Goal: Find specific page/section: Find specific page/section

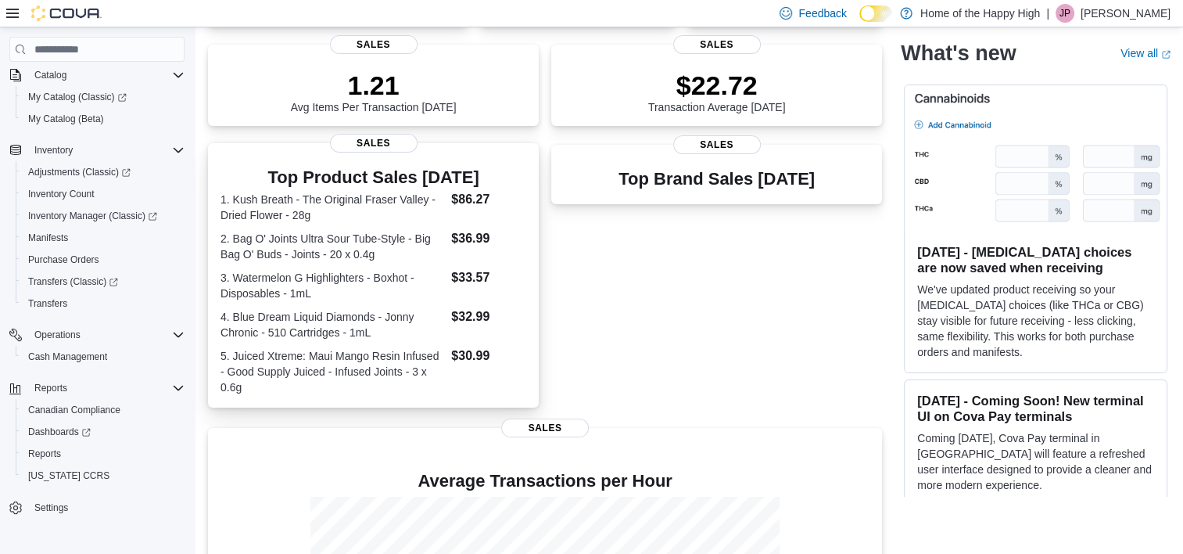
scroll to position [211, 0]
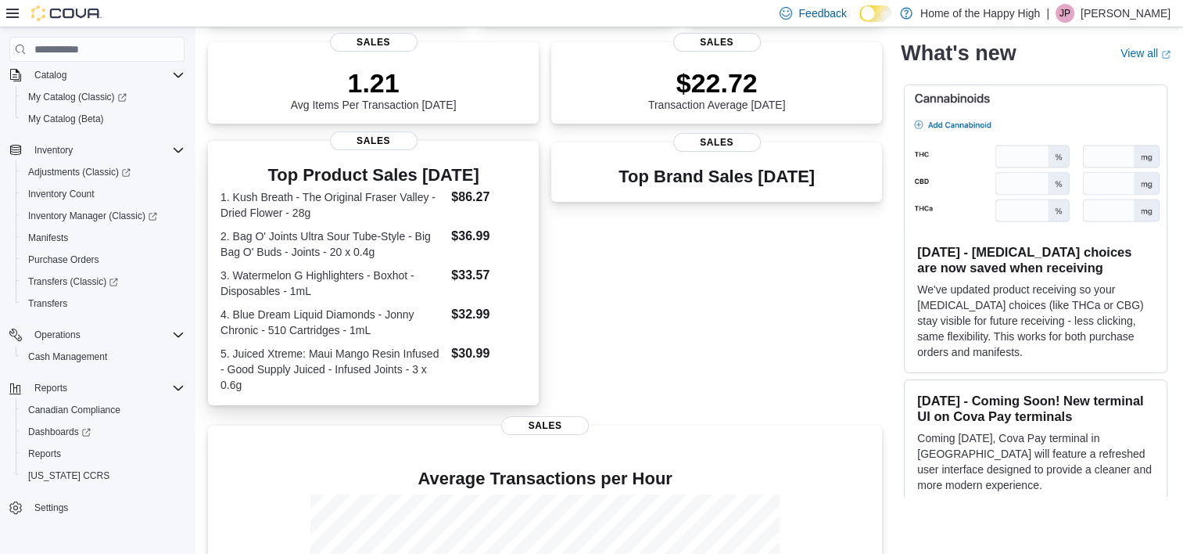
click at [366, 181] on h3 "Top Product Sales [DATE]" at bounding box center [374, 175] width 306 height 19
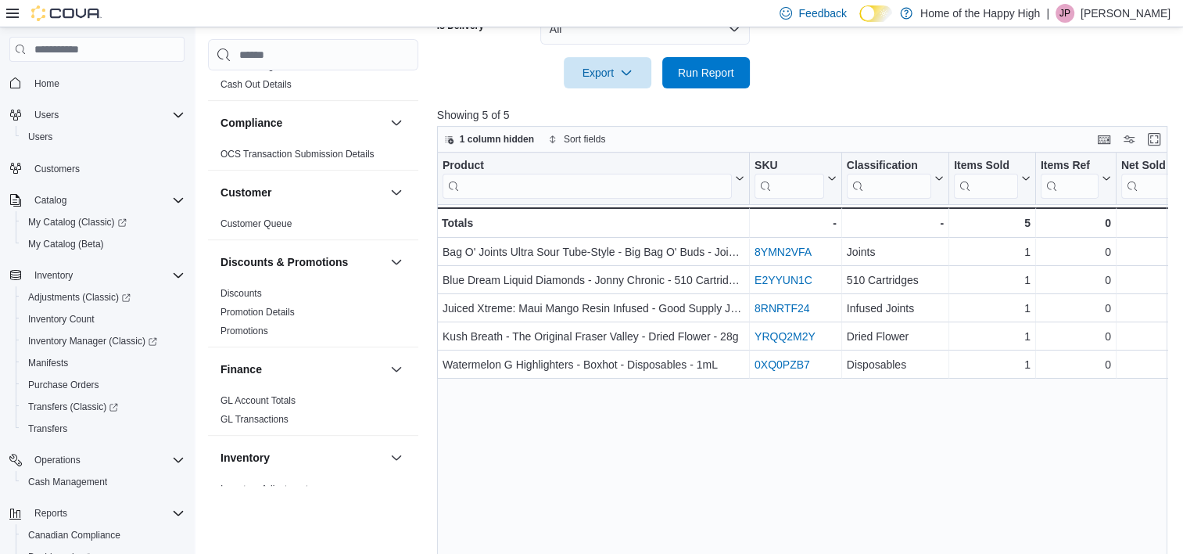
scroll to position [631, 0]
